Goal: Information Seeking & Learning: Learn about a topic

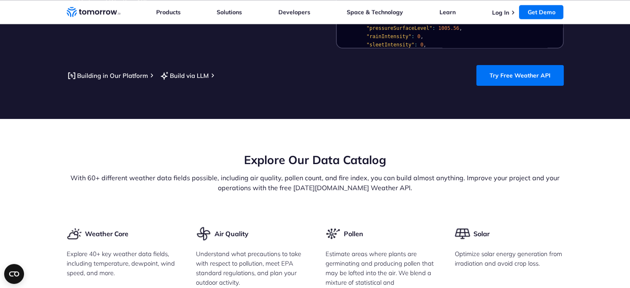
scroll to position [911, 0]
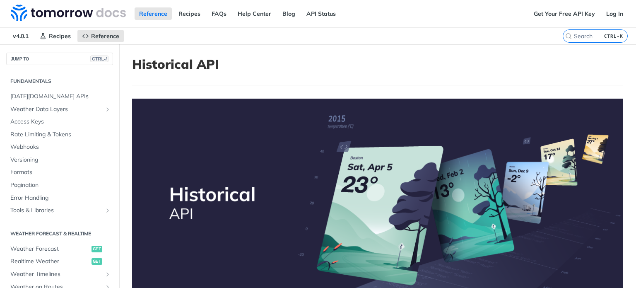
scroll to position [225, 0]
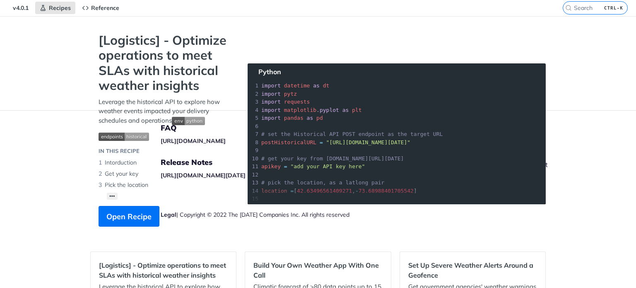
scroll to position [41, 0]
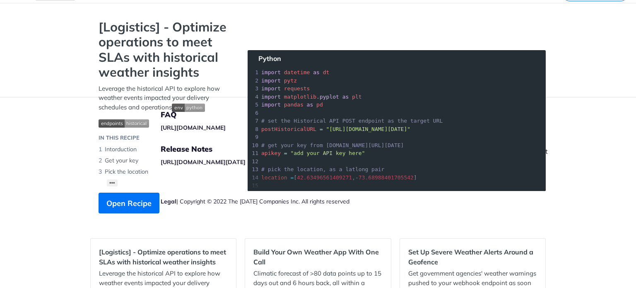
click at [372, 132] on section "[Logistics] - Optimize operations to meet SLAs with historical weather insights…" at bounding box center [318, 124] width 456 height 210
click at [373, 126] on section "[Logistics] - Optimize operations to meet SLAs with historical weather insights…" at bounding box center [318, 124] width 456 height 210
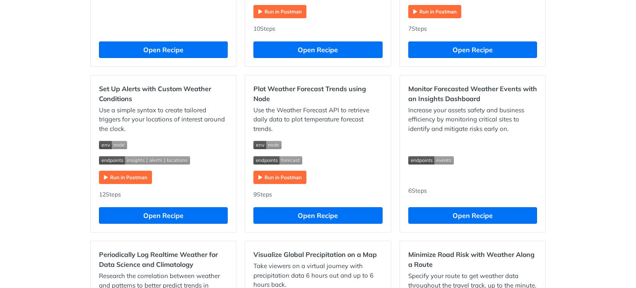
scroll to position [373, 0]
